Goal: Task Accomplishment & Management: Manage account settings

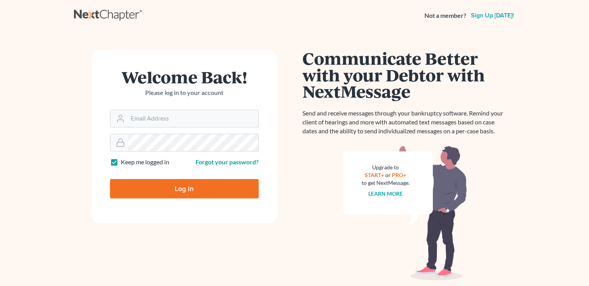
type input "[PERSON_NAME][EMAIL_ADDRESS][DOMAIN_NAME]"
drag, startPoint x: 0, startPoint y: 0, endPoint x: 180, endPoint y: 185, distance: 258.1
click at [180, 185] on input "Log In" at bounding box center [184, 188] width 149 height 19
type input "Thinking..."
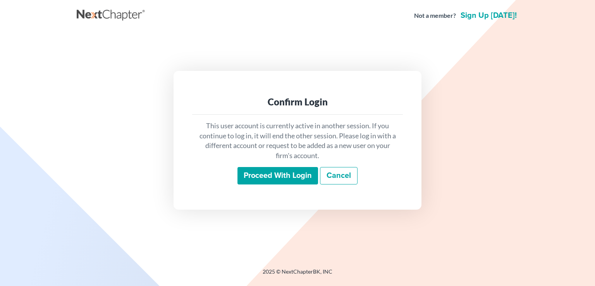
click at [264, 177] on input "Proceed with login" at bounding box center [277, 176] width 81 height 18
